Goal: Communication & Community: Answer question/provide support

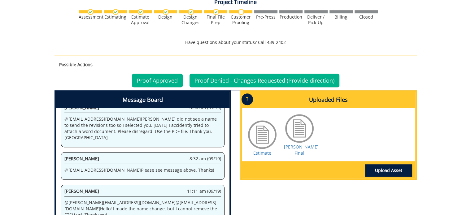
scroll to position [403, 0]
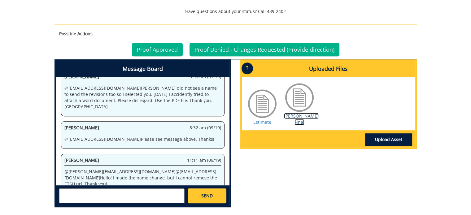
click at [292, 117] on link "[PERSON_NAME] Final" at bounding box center [301, 119] width 35 height 12
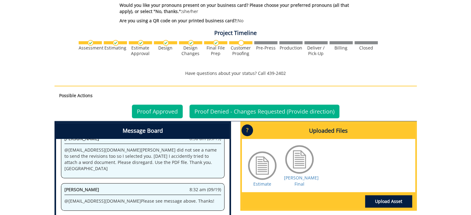
scroll to position [372, 0]
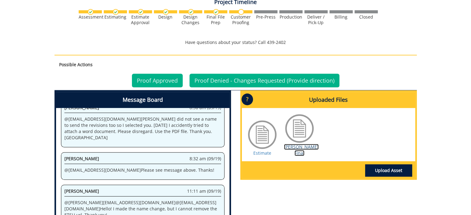
click at [301, 146] on link "[PERSON_NAME] Final" at bounding box center [301, 150] width 35 height 12
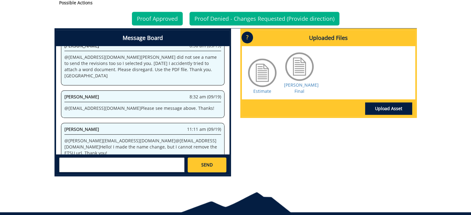
click at [74, 162] on textarea at bounding box center [121, 165] width 125 height 15
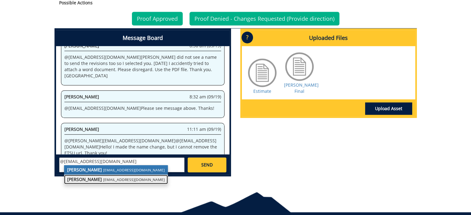
click at [78, 178] on strong "[PERSON_NAME]" at bounding box center [84, 180] width 35 height 6
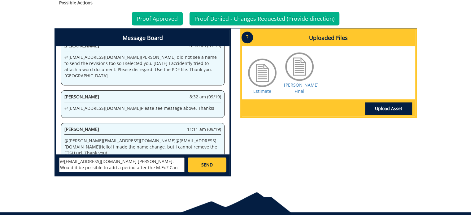
scroll to position [5, 0]
type textarea "@ares@etsu.edu Jennifer, Would it be possible to add a period after the M.Ed? C…"
click at [205, 165] on span "SEND" at bounding box center [206, 165] width 11 height 6
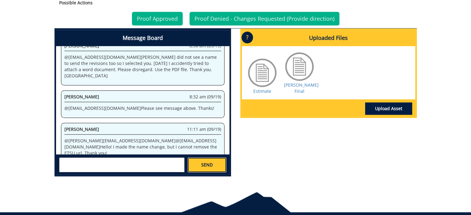
scroll to position [0, 0]
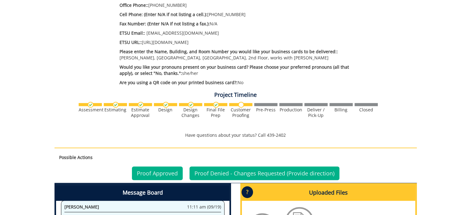
scroll to position [341, 0]
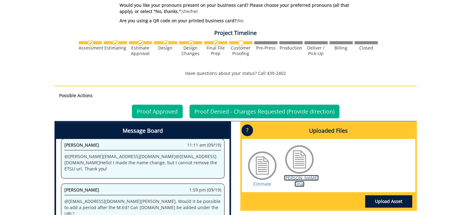
click at [294, 178] on link "[PERSON_NAME] Final" at bounding box center [301, 181] width 35 height 12
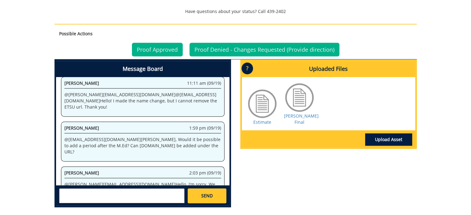
click at [67, 193] on textarea at bounding box center [121, 196] width 125 height 15
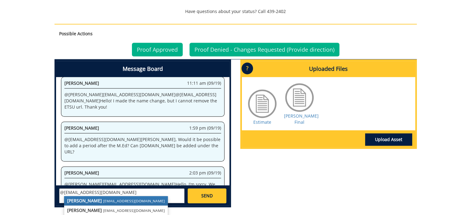
click at [107, 191] on textarea "@[EMAIL_ADDRESS][DOMAIN_NAME]" at bounding box center [121, 196] width 125 height 15
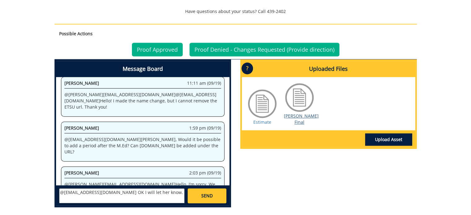
type textarea "@[EMAIL_ADDRESS][DOMAIN_NAME] OK I will let her know."
click at [291, 116] on link "[PERSON_NAME] Final" at bounding box center [301, 119] width 35 height 12
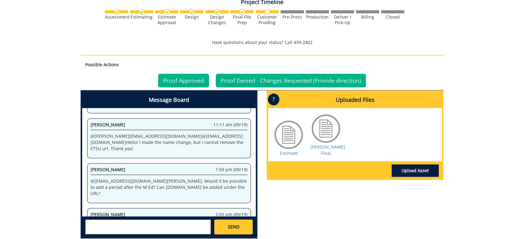
scroll to position [139, 0]
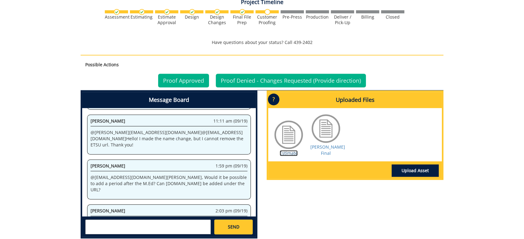
click at [288, 150] on link "Estimate" at bounding box center [288, 153] width 18 height 6
